Goal: Information Seeking & Learning: Find contact information

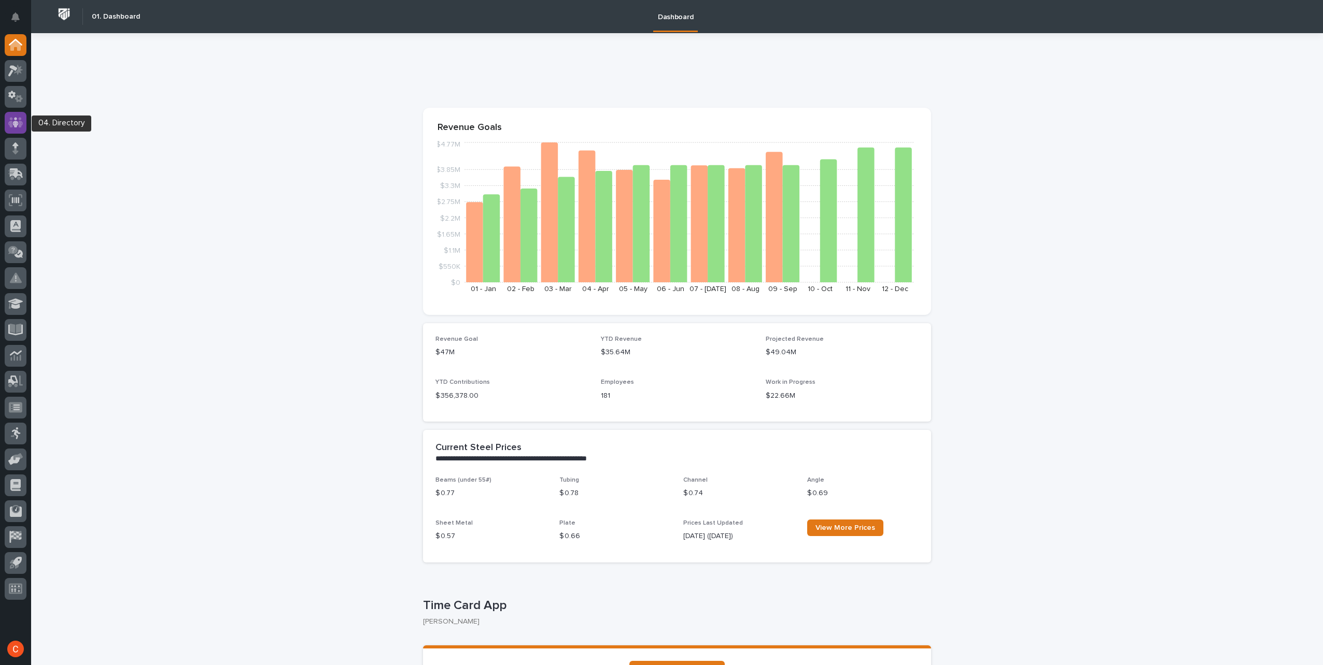
click at [23, 127] on div at bounding box center [16, 123] width 22 height 22
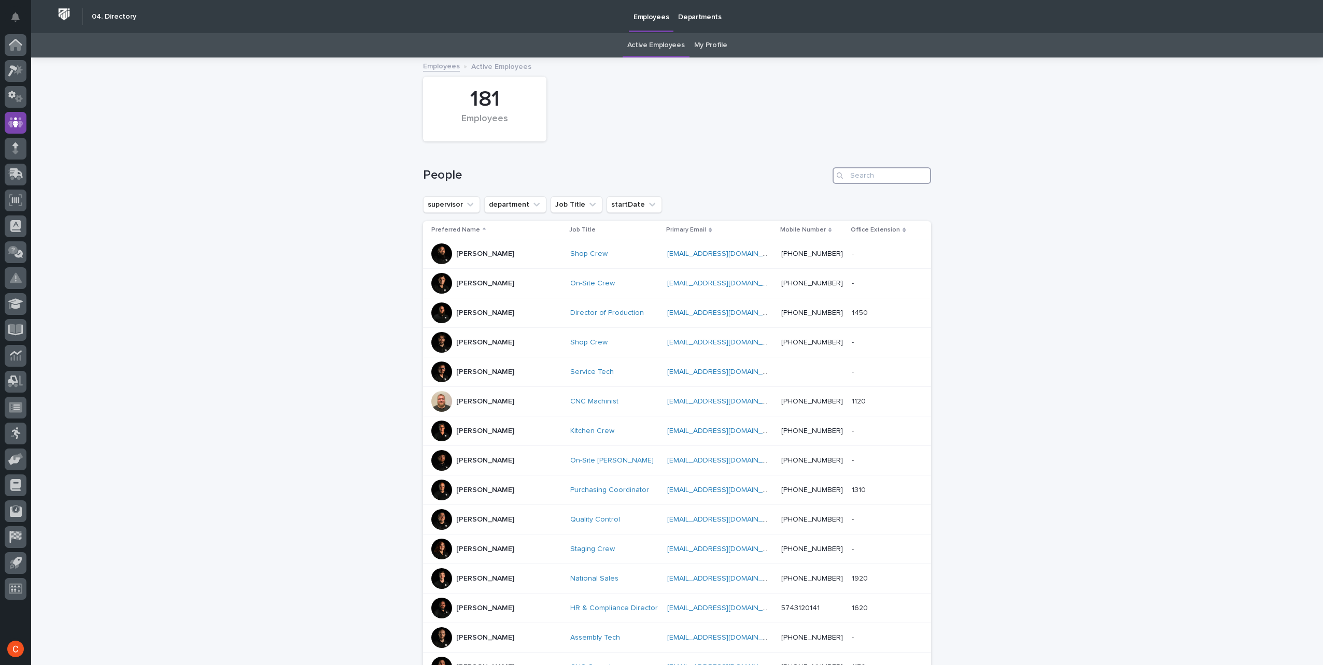
click at [873, 173] on input "Search" at bounding box center [881, 175] width 98 height 17
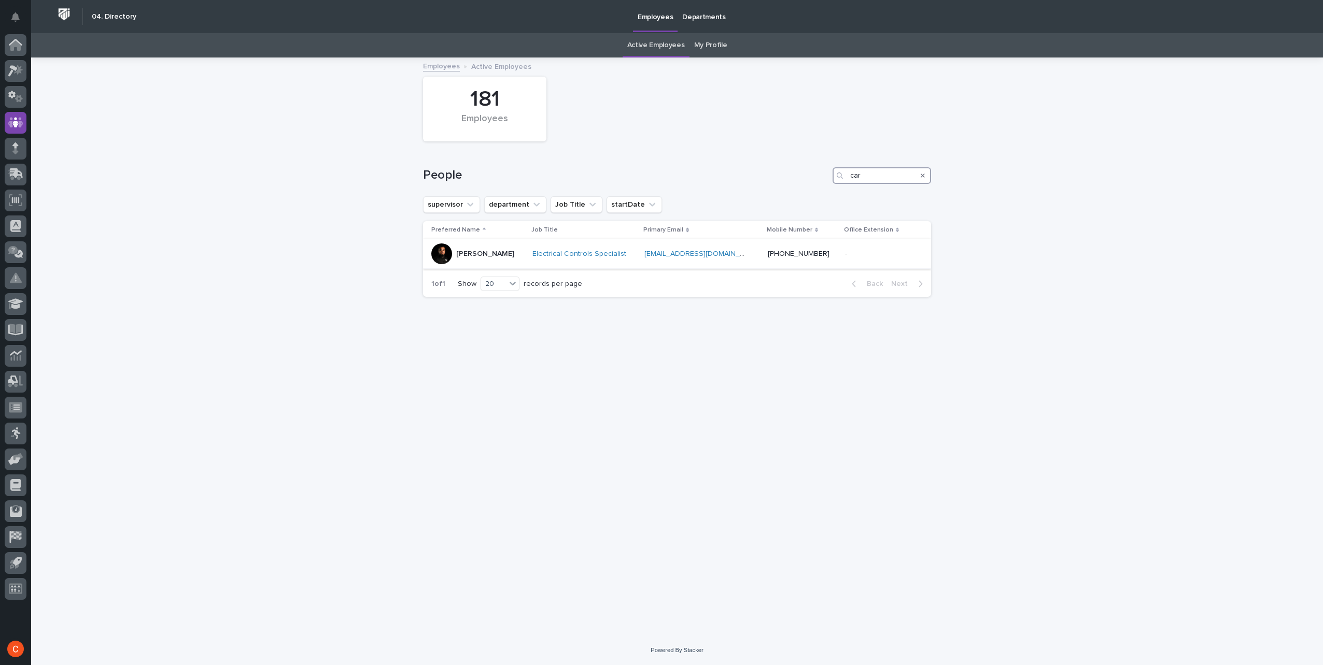
type input "car"
click at [477, 256] on p "[PERSON_NAME]" at bounding box center [485, 254] width 58 height 9
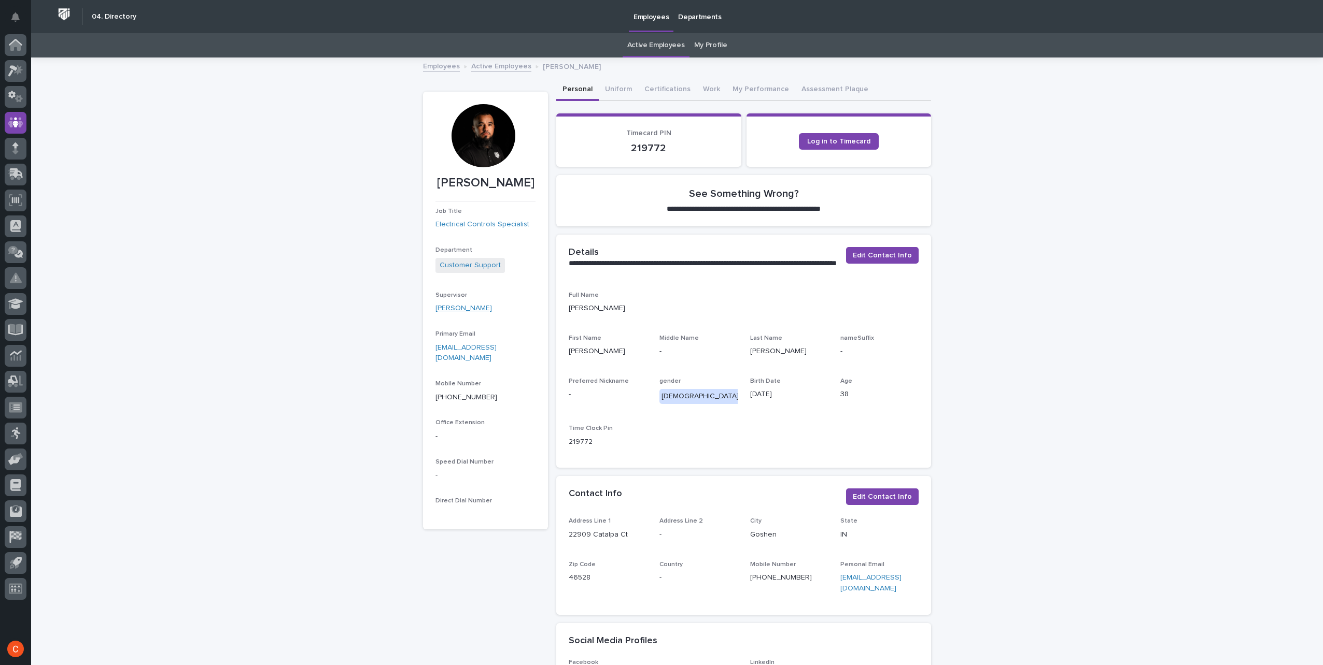
click at [450, 308] on link "[PERSON_NAME]" at bounding box center [463, 308] width 56 height 11
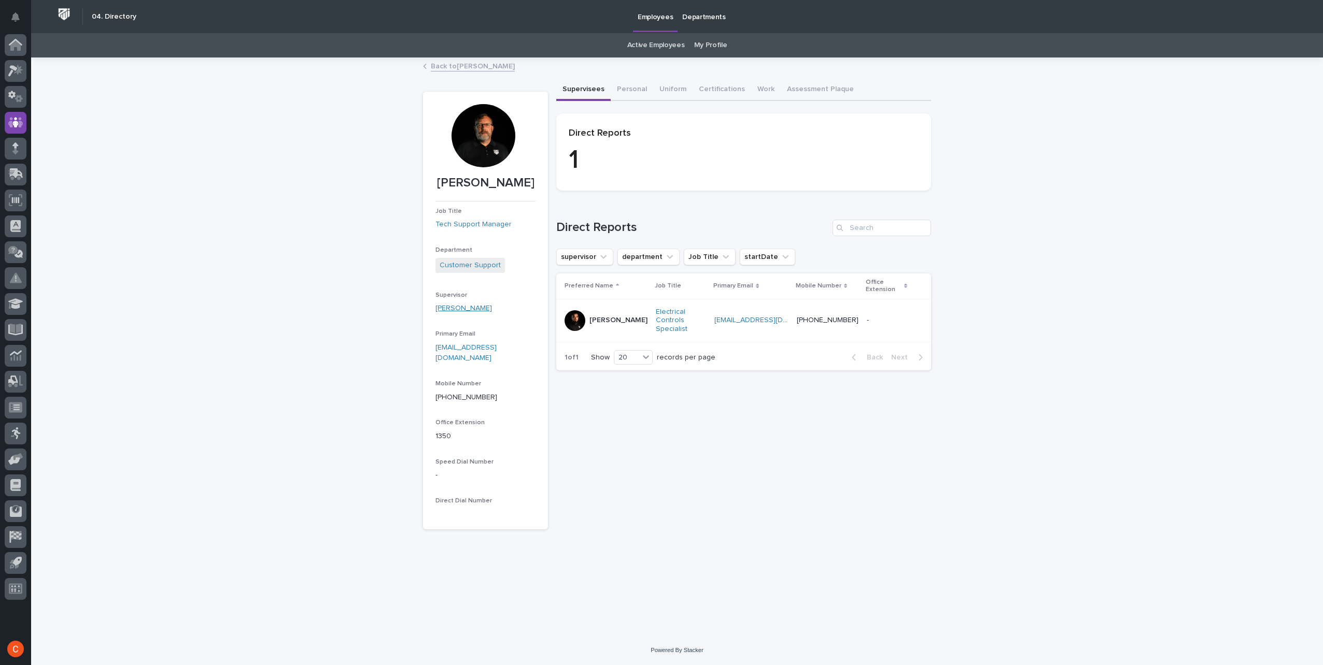
click at [458, 308] on link "[PERSON_NAME]" at bounding box center [463, 308] width 56 height 11
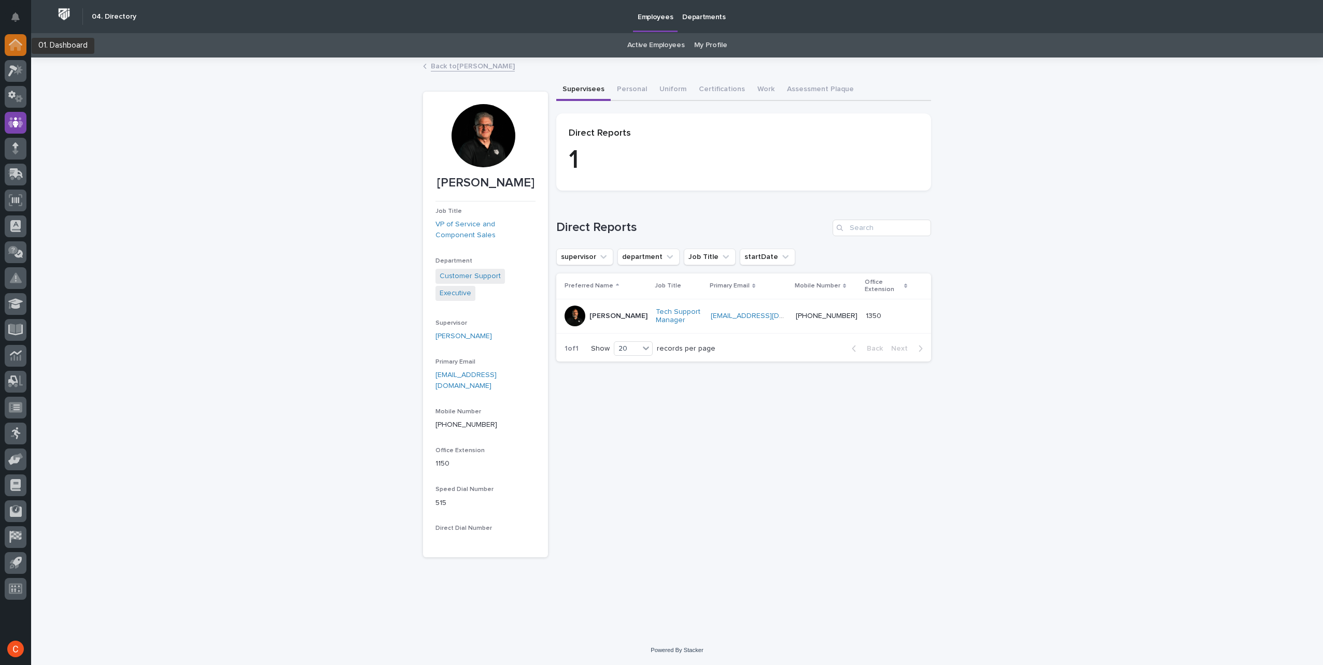
click at [17, 50] on icon at bounding box center [15, 45] width 13 height 12
